Goal: Task Accomplishment & Management: Complete application form

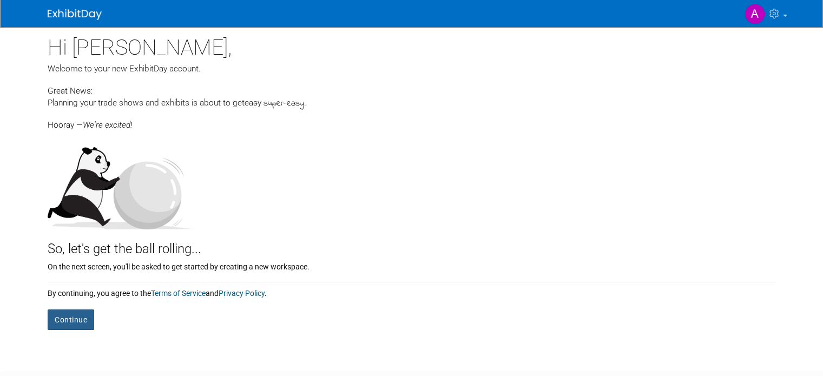
drag, startPoint x: 65, startPoint y: 320, endPoint x: 58, endPoint y: 315, distance: 8.9
click at [63, 320] on button "Continue" at bounding box center [71, 320] width 47 height 21
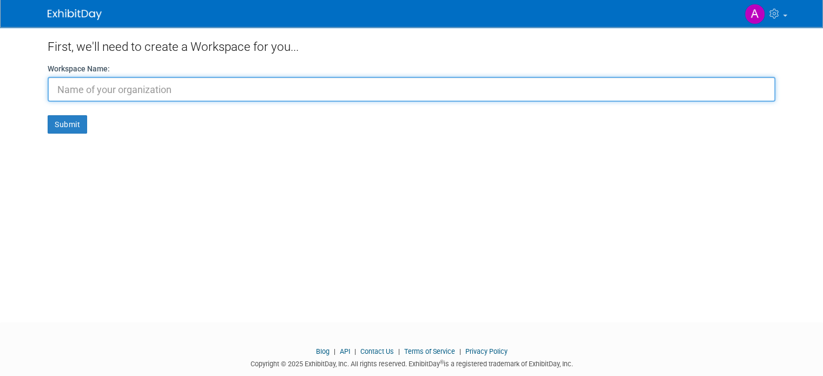
click at [392, 93] on input "text" at bounding box center [412, 89] width 728 height 25
type input "Raasjoiner"
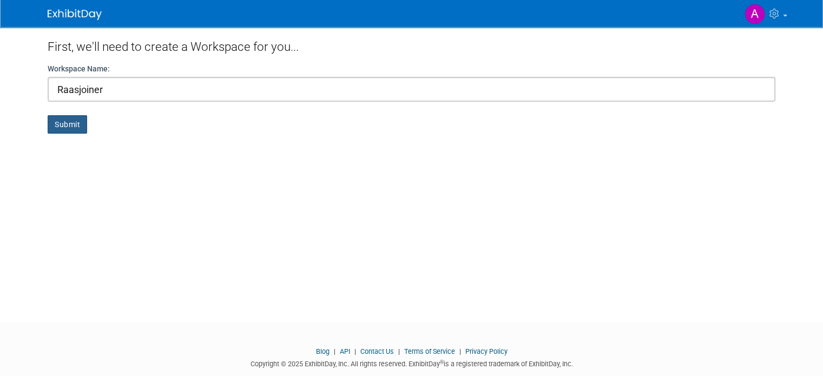
click at [52, 125] on button "Submit" at bounding box center [68, 124] width 40 height 18
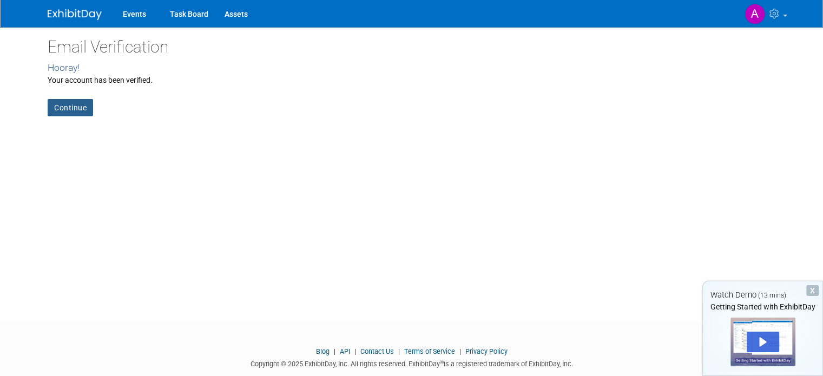
click at [63, 103] on link "Continue" at bounding box center [70, 107] width 45 height 17
